Goal: Task Accomplishment & Management: Complete application form

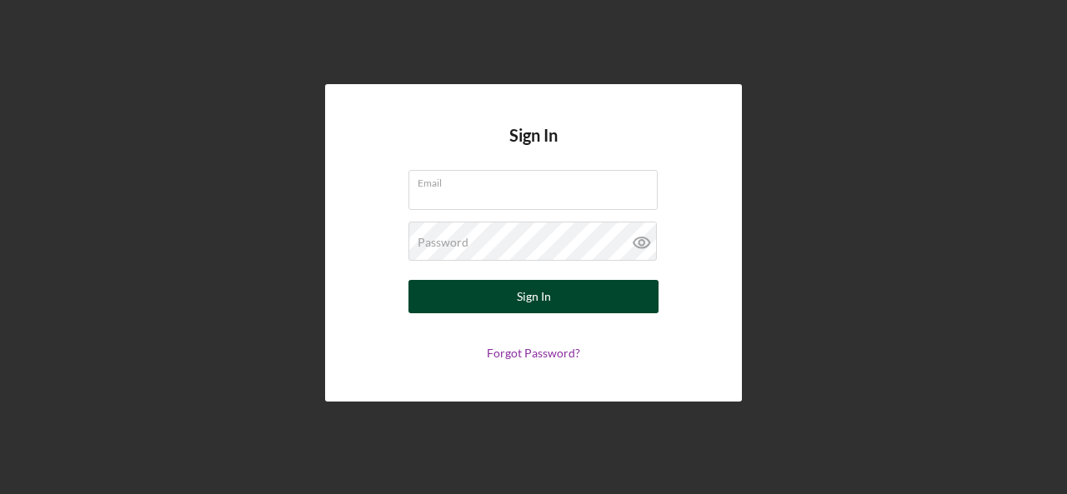
type input "[EMAIL_ADDRESS][DOMAIN_NAME]"
click at [550, 299] on button "Sign In" at bounding box center [533, 296] width 250 height 33
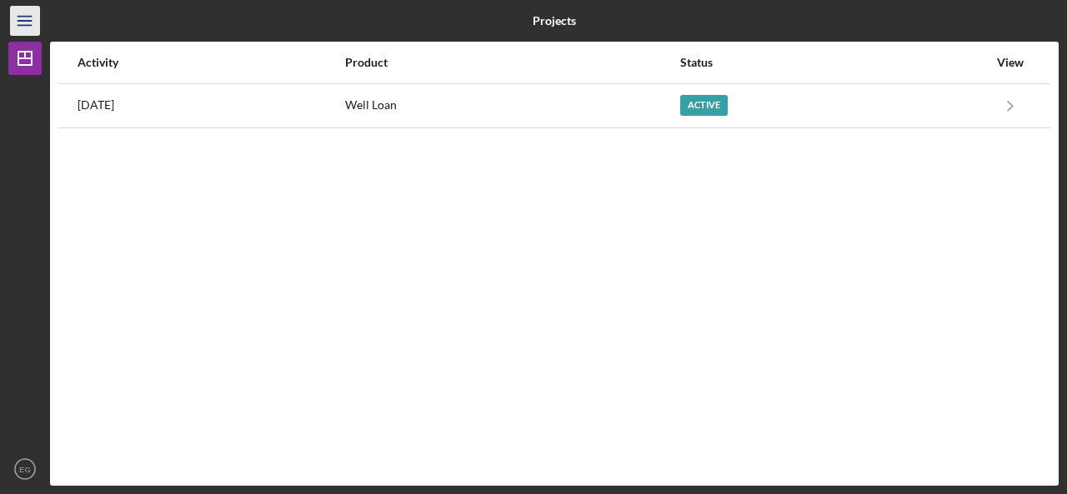
click at [15, 21] on icon "Icon/Menu" at bounding box center [26, 22] width 38 height 38
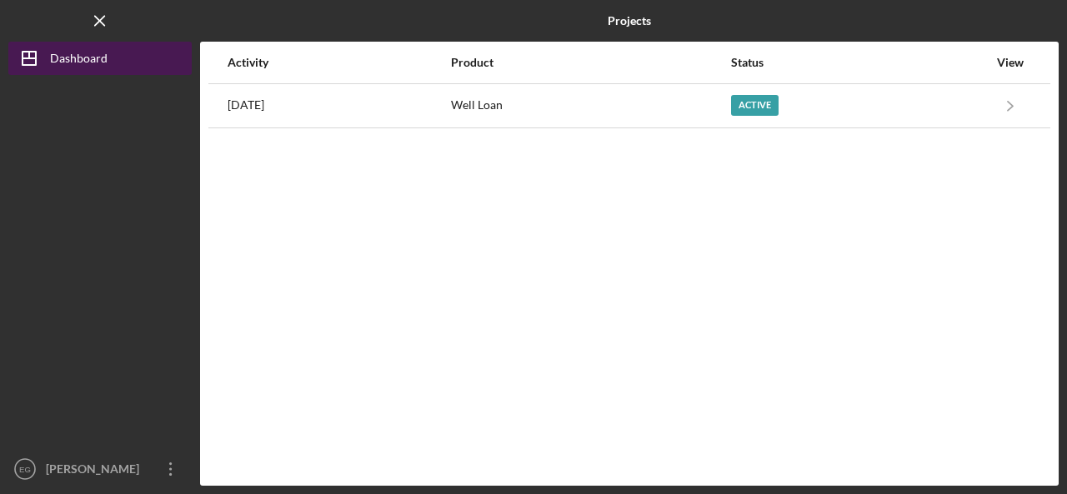
click at [95, 58] on div "Dashboard" at bounding box center [79, 61] width 58 height 38
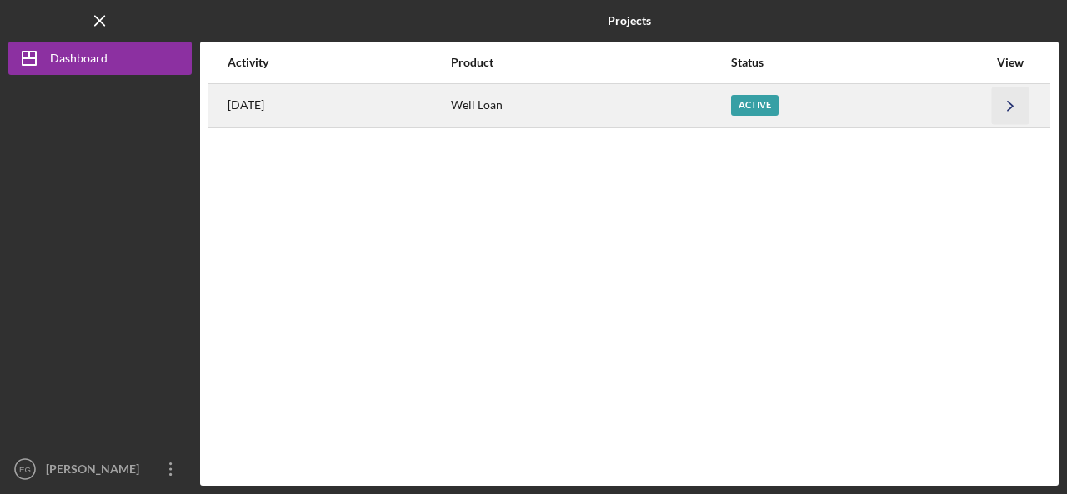
click at [1009, 110] on icon "Icon/Navigate" at bounding box center [1011, 106] width 38 height 38
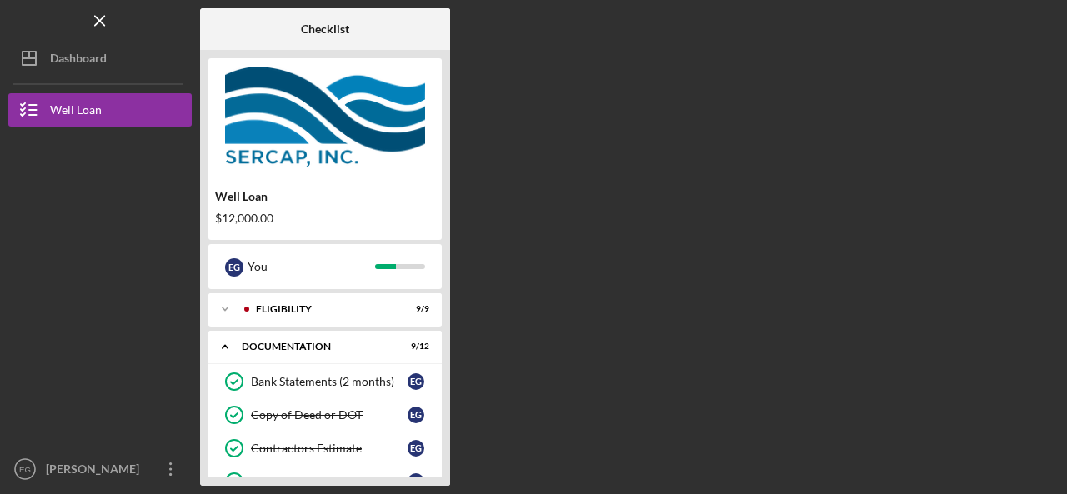
click at [442, 363] on div "Well Loan $12,000.00 E G You Icon/Expander Eligibility 9 / 9 Icon/Expander Docu…" at bounding box center [325, 268] width 250 height 436
click at [448, 363] on div "Well Loan $12,000.00 E G You Icon/Expander Eligibility 9 / 9 Icon/Expander Docu…" at bounding box center [325, 268] width 250 height 436
click at [402, 378] on div "Bank Statements (2 months)" at bounding box center [329, 381] width 157 height 13
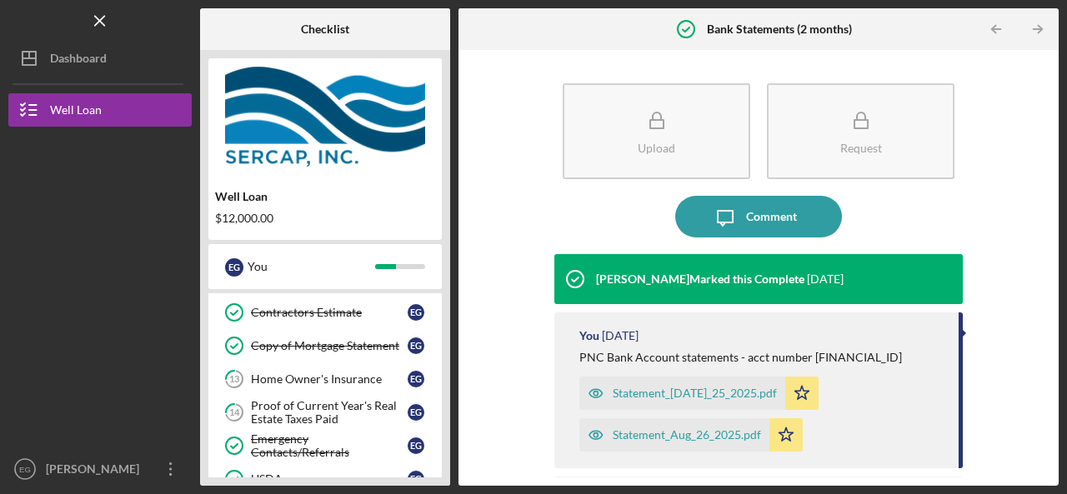
scroll to position [133, 0]
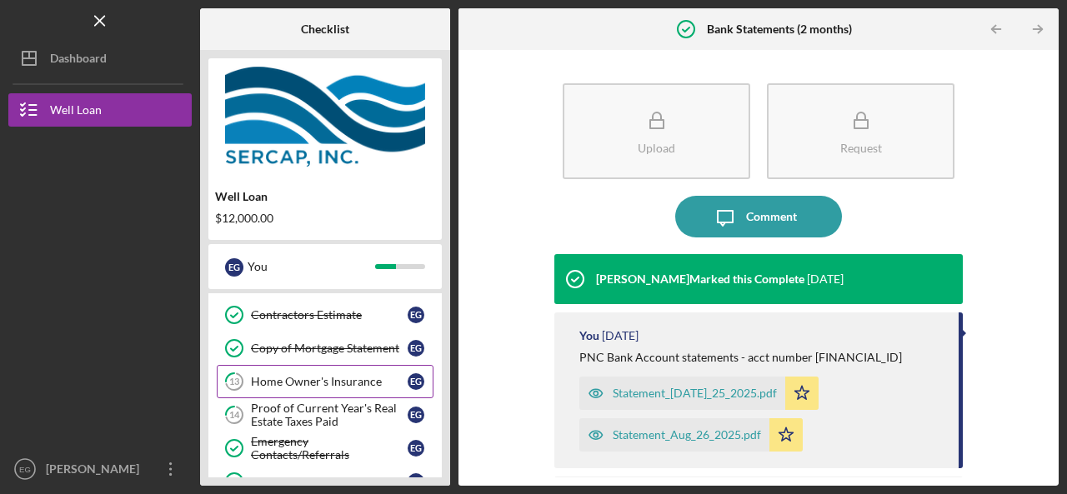
click at [291, 378] on div "Home Owner's Insurance" at bounding box center [329, 381] width 157 height 13
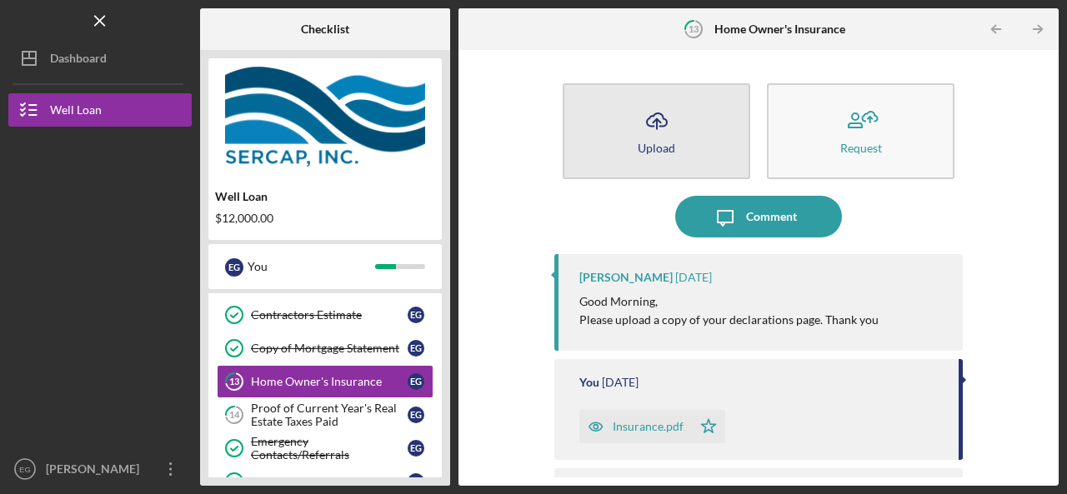
click at [679, 131] on button "Icon/Upload Upload" at bounding box center [657, 131] width 188 height 96
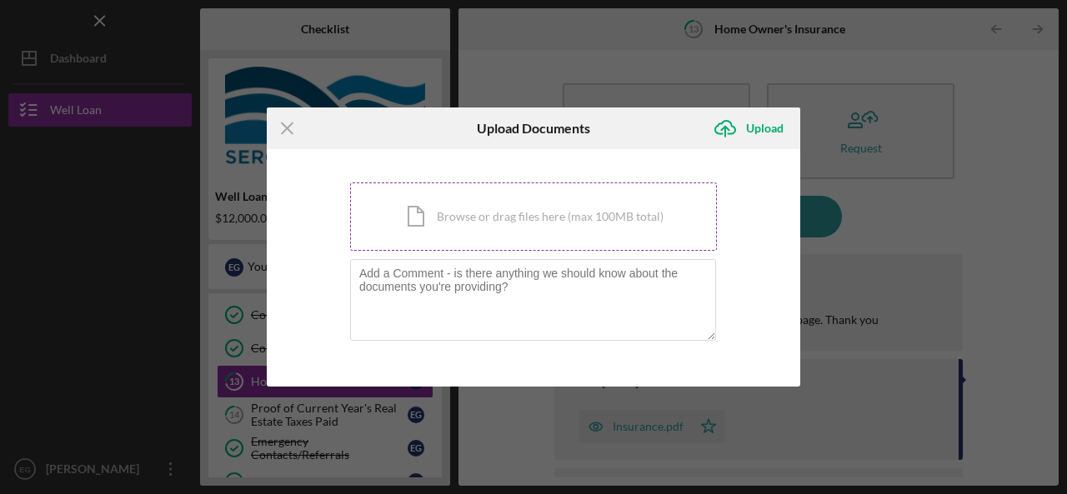
click at [554, 216] on div "Icon/Document Browse or drag files here (max 100MB total) Tap to choose files o…" at bounding box center [533, 217] width 367 height 68
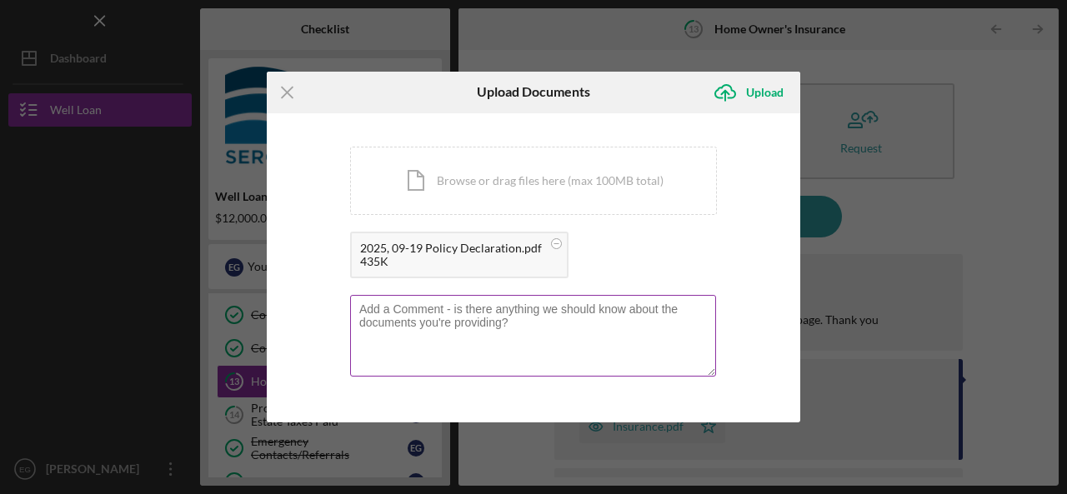
click at [528, 333] on textarea at bounding box center [533, 336] width 366 height 82
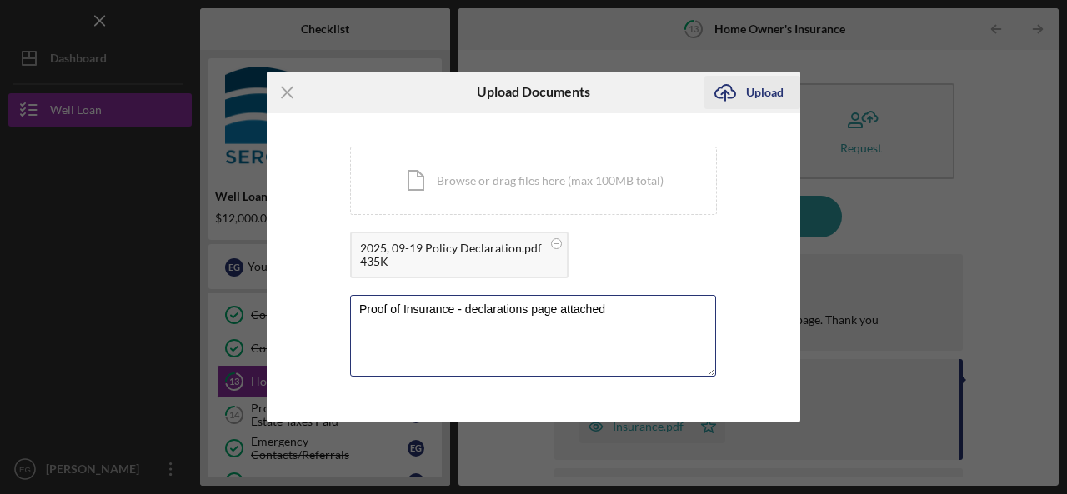
type textarea "Proof of Insurance - declarations page attached"
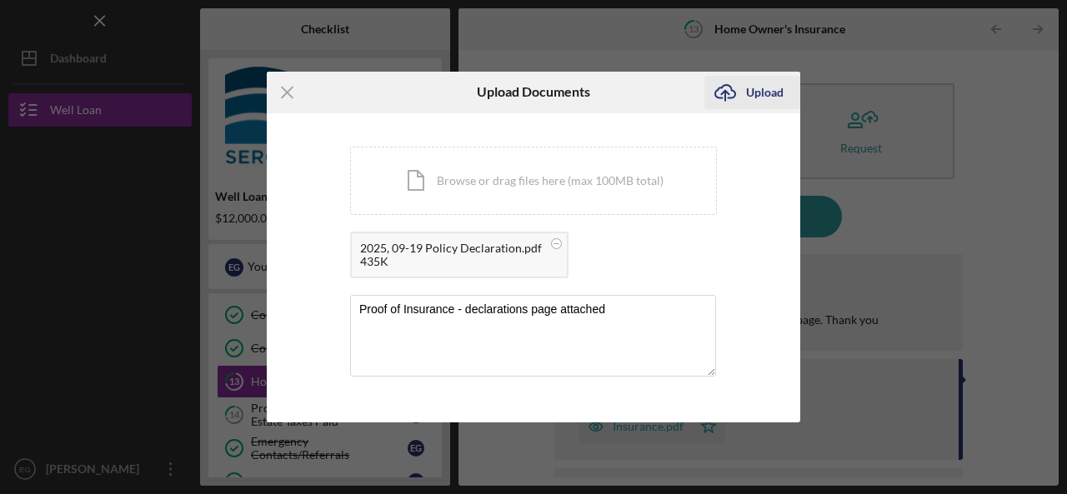
click at [765, 100] on div "Upload" at bounding box center [765, 92] width 38 height 33
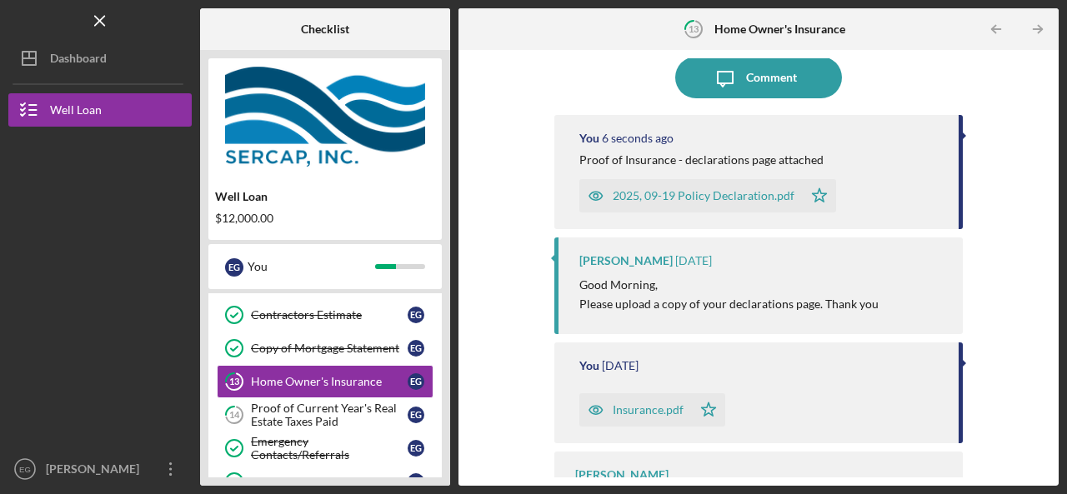
scroll to position [197, 0]
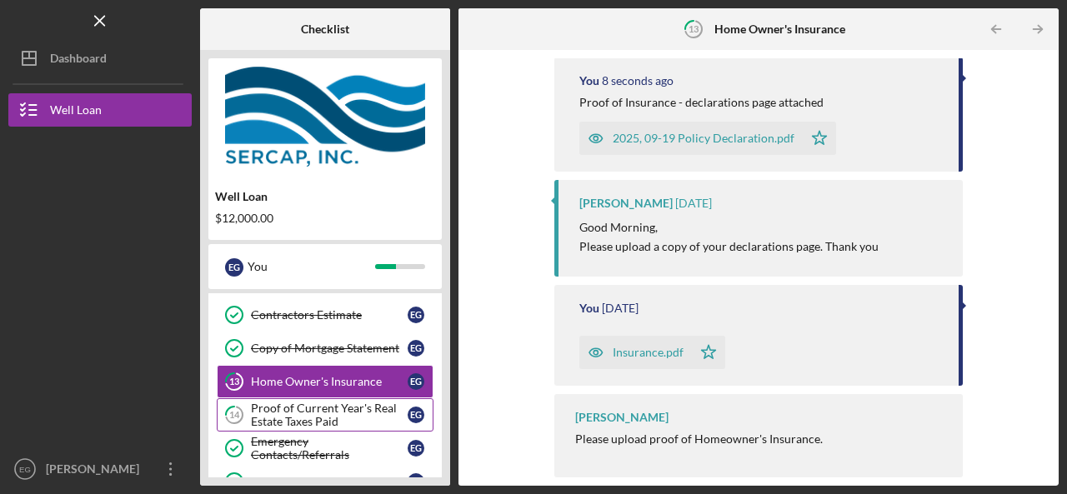
click at [328, 407] on div "Proof of Current Year's Real Estate Taxes Paid" at bounding box center [329, 415] width 157 height 27
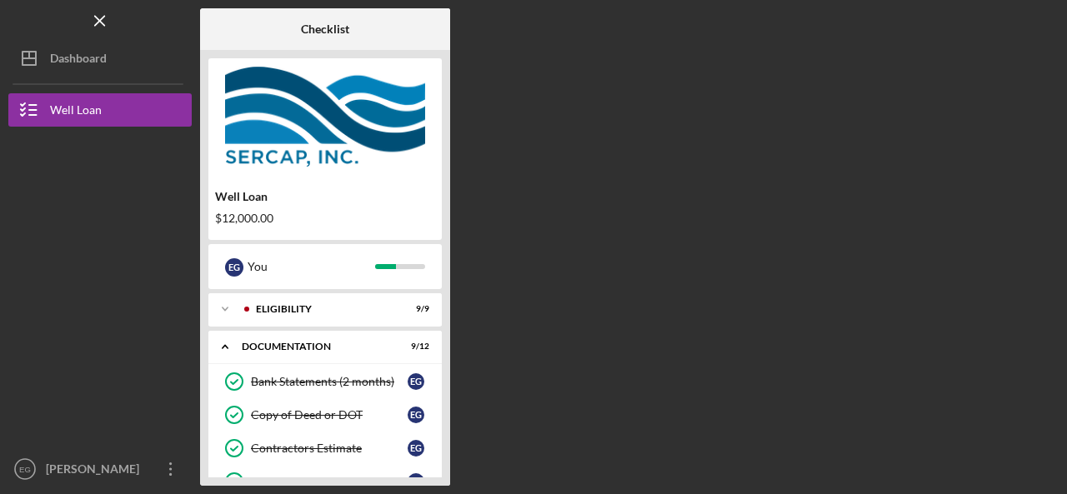
click at [445, 413] on div "Well Loan $12,000.00 E G You Icon/Expander Eligibility 9 / 9 Icon/Expander Docu…" at bounding box center [325, 268] width 250 height 436
click at [319, 424] on link "Copy of Deed or DOT Copy of Deed or DOT E G" at bounding box center [325, 414] width 217 height 33
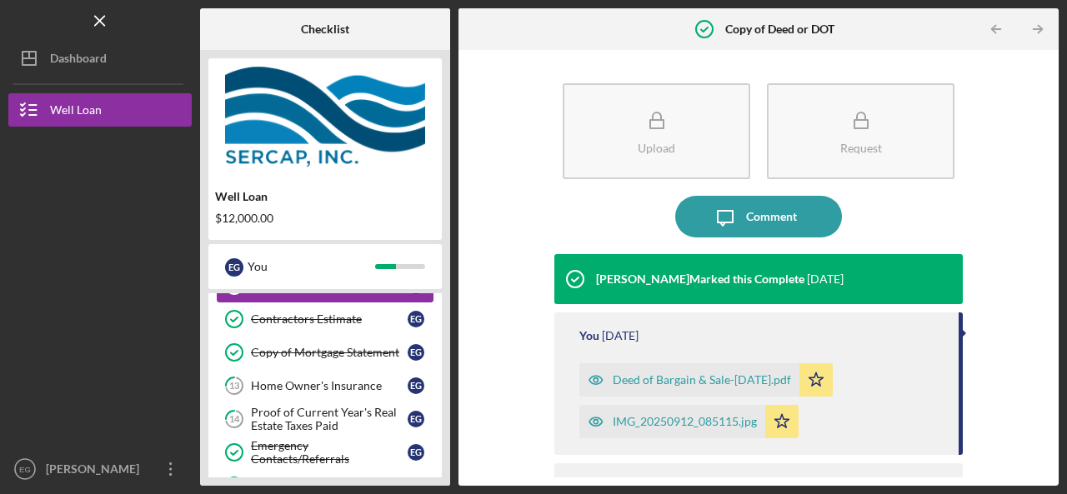
scroll to position [133, 0]
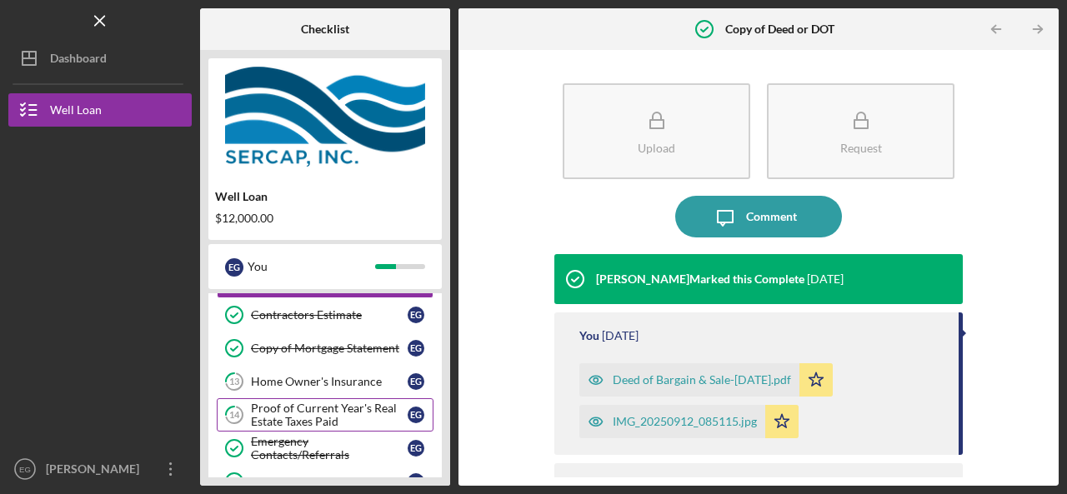
click at [342, 420] on div "Proof of Current Year's Real Estate Taxes Paid" at bounding box center [329, 415] width 157 height 27
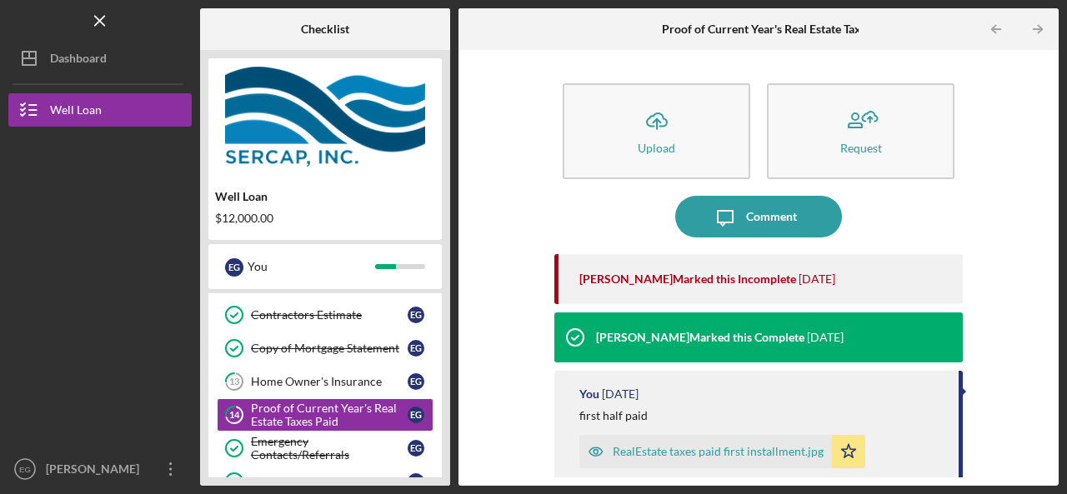
click at [650, 450] on div "RealEstate taxes paid first installment.jpg" at bounding box center [718, 451] width 211 height 13
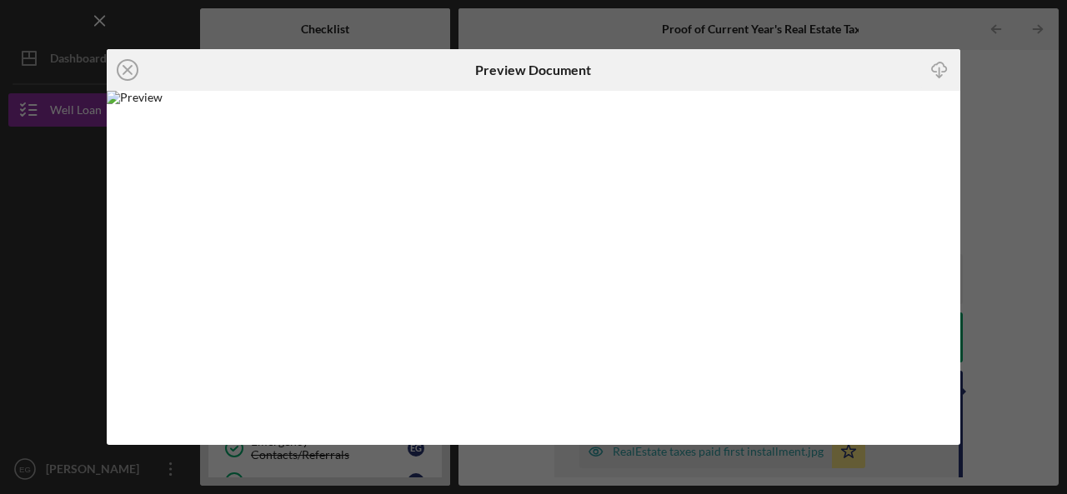
click at [1016, 79] on div "Icon/Close Preview Document Icon/Download" at bounding box center [533, 247] width 1067 height 494
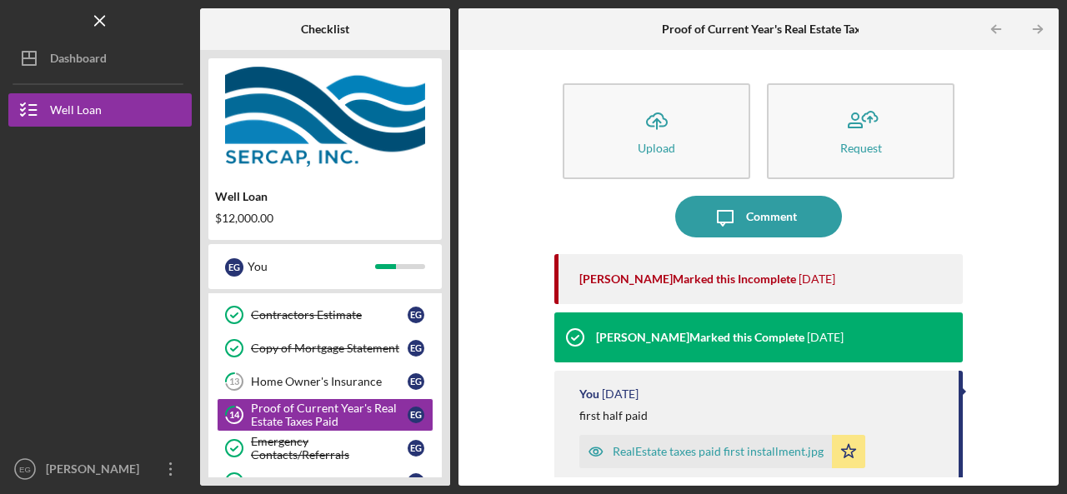
click at [695, 453] on div "RealEstate taxes paid first installment.jpg" at bounding box center [718, 451] width 211 height 13
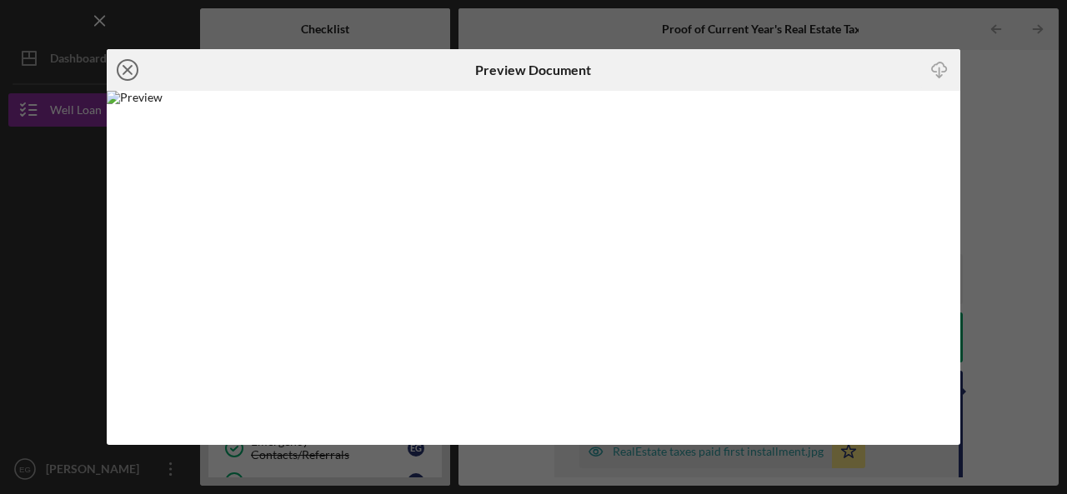
click at [121, 69] on icon "Icon/Close" at bounding box center [128, 70] width 42 height 42
